Goal: Task Accomplishment & Management: Manage account settings

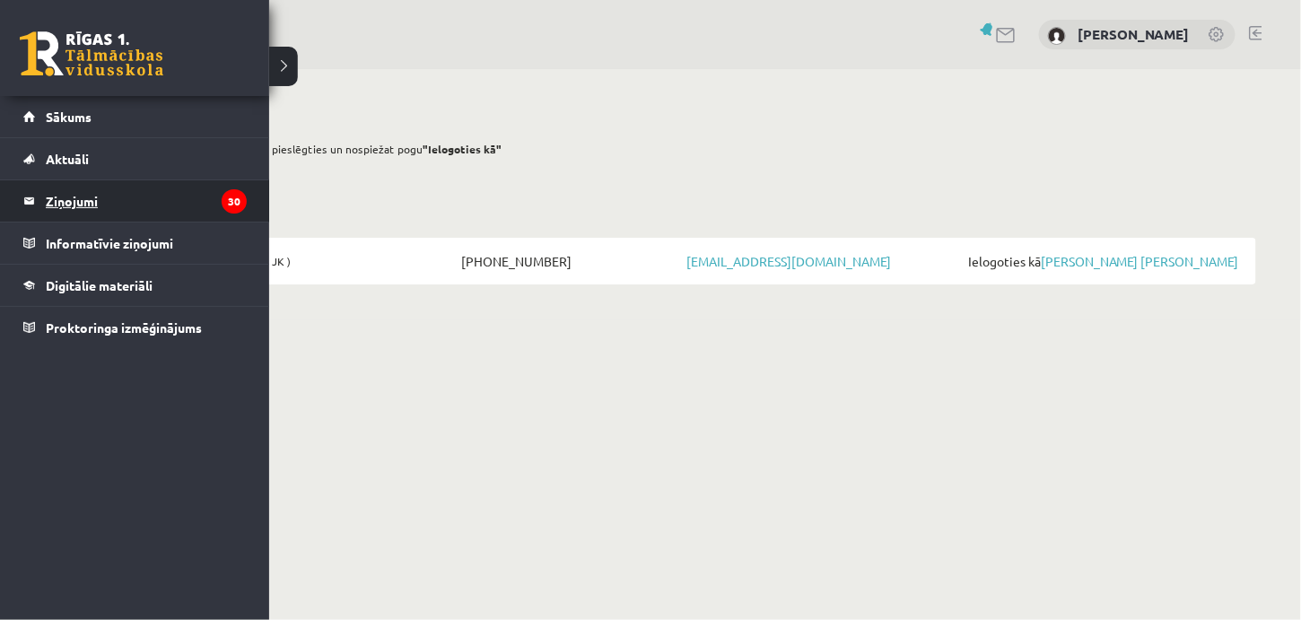
click at [60, 196] on legend "Ziņojumi 30" at bounding box center [146, 200] width 201 height 41
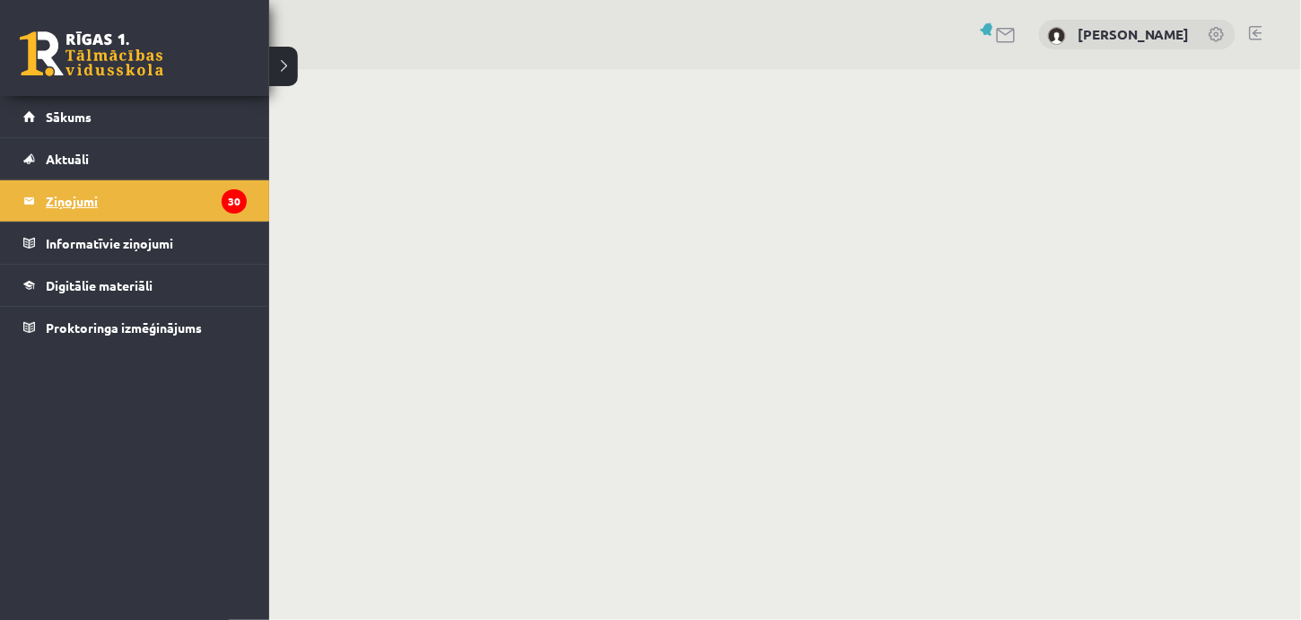
click at [237, 200] on icon "30" at bounding box center [234, 201] width 25 height 24
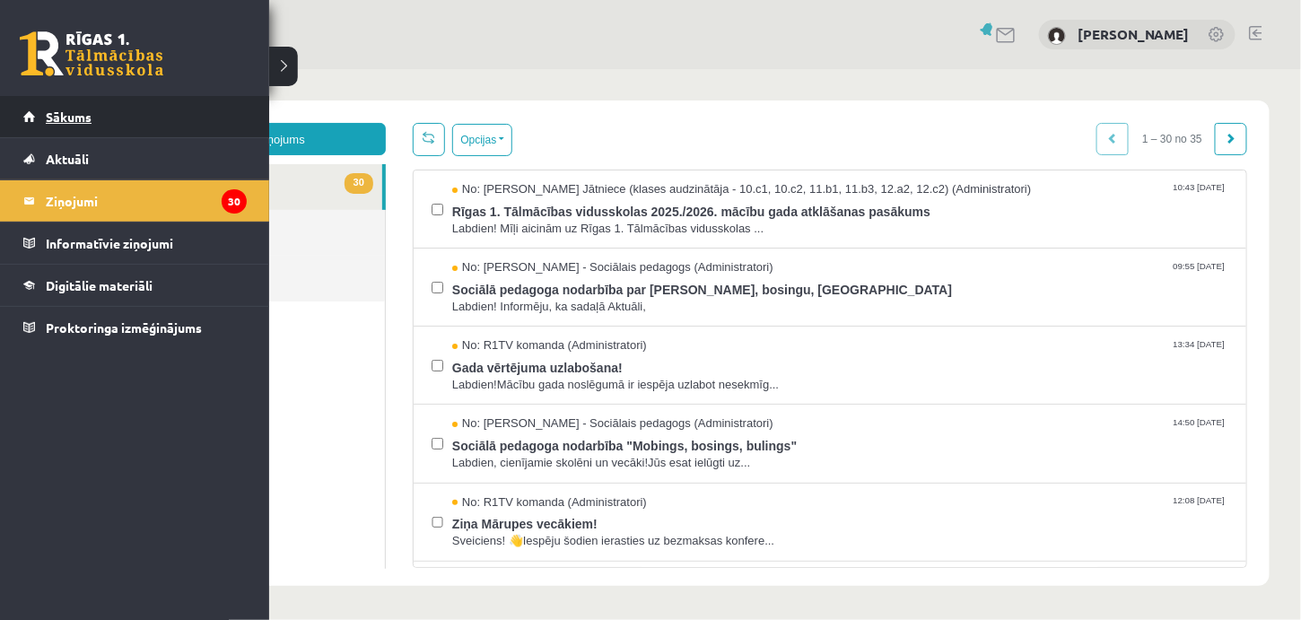
click at [39, 116] on link "Sākums" at bounding box center [134, 116] width 223 height 41
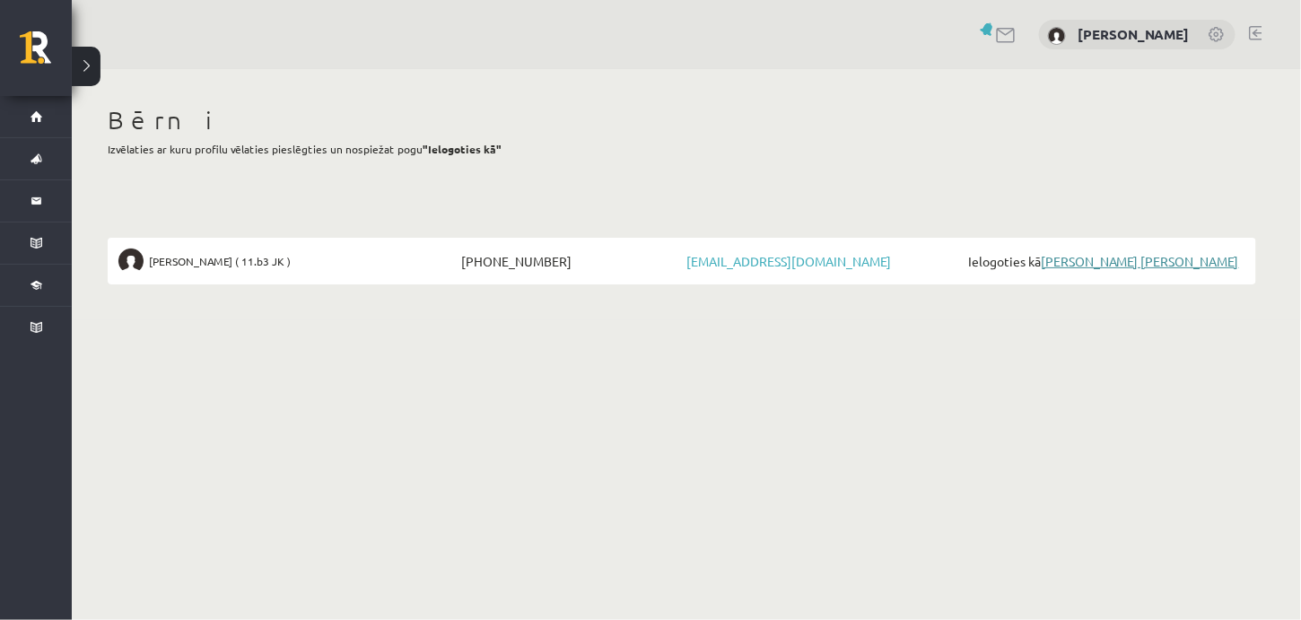
click at [1140, 261] on link "[PERSON_NAME] [PERSON_NAME]" at bounding box center [1139, 261] width 198 height 16
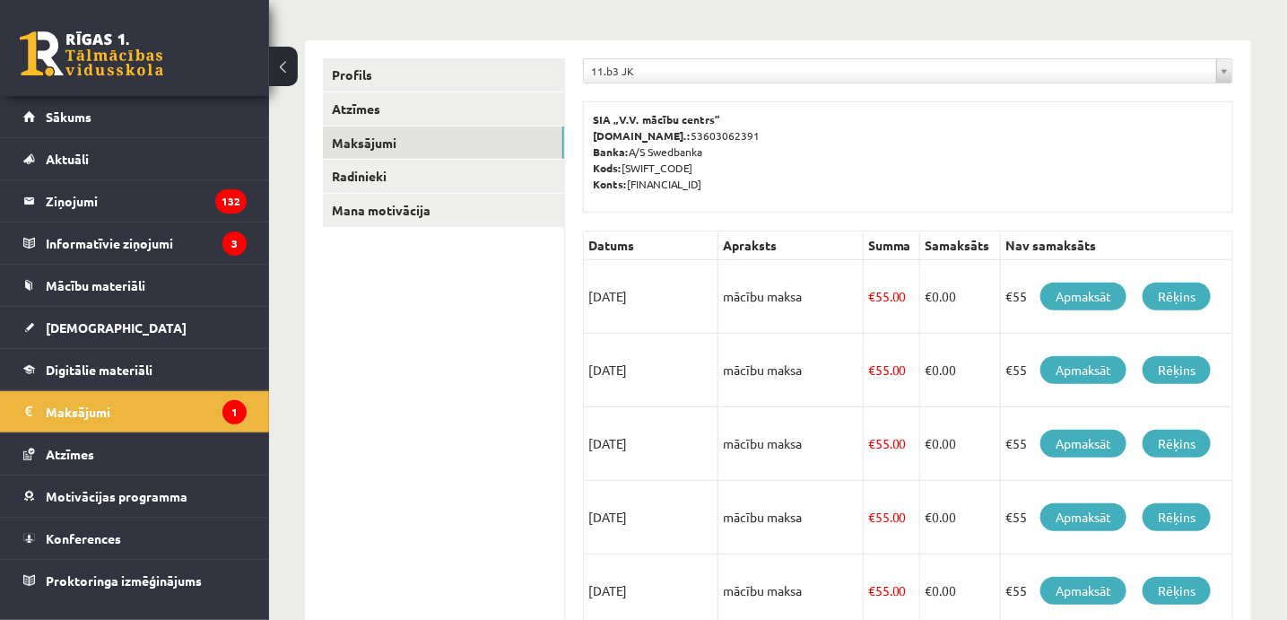
scroll to position [216, 0]
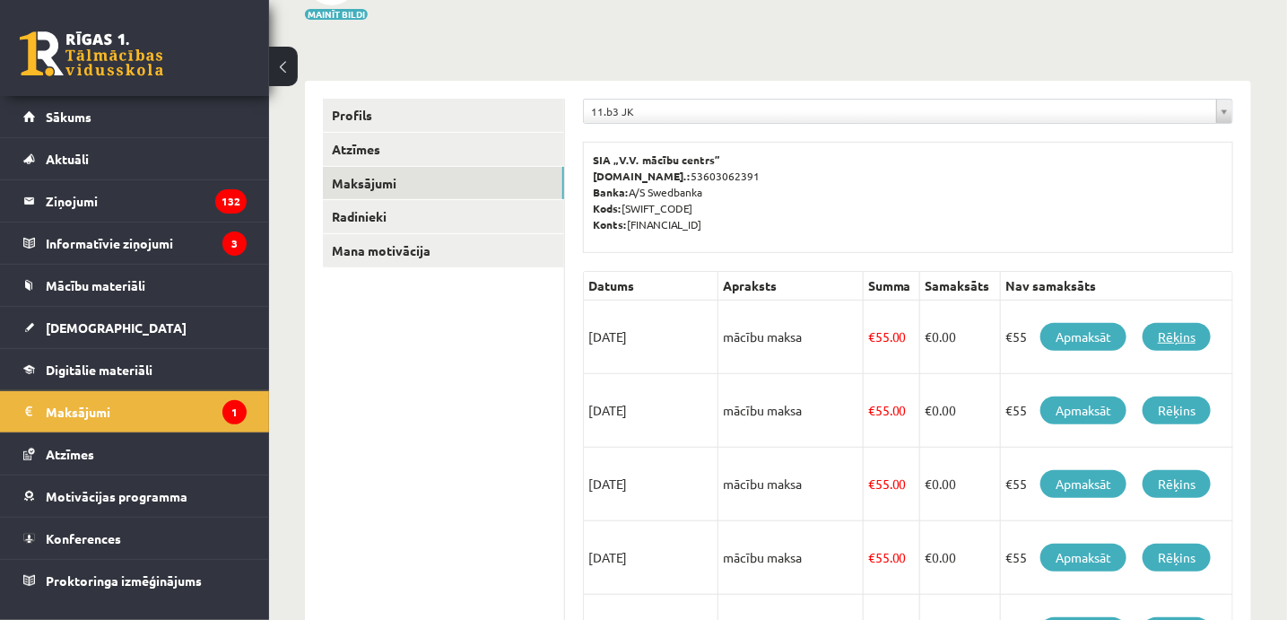
click at [1172, 338] on link "Rēķins" at bounding box center [1177, 337] width 68 height 28
click at [1101, 332] on link "Apmaksāt" at bounding box center [1083, 337] width 86 height 28
